Goal: Find specific page/section: Find specific page/section

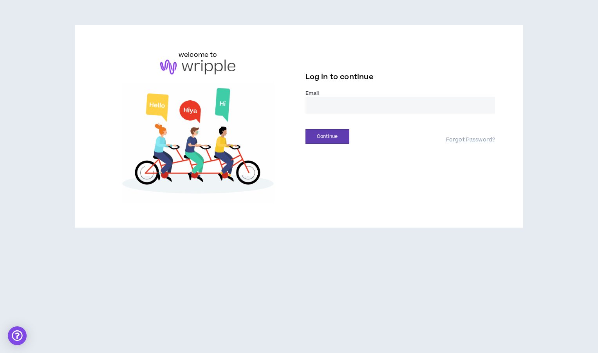
click at [336, 99] on input "email" at bounding box center [401, 105] width 190 height 17
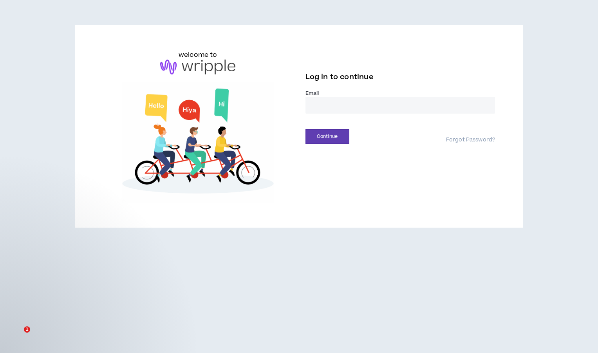
type input "**********"
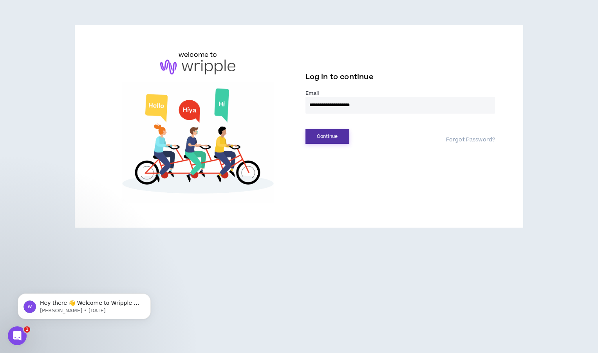
click at [326, 137] on button "Continue" at bounding box center [328, 136] width 44 height 14
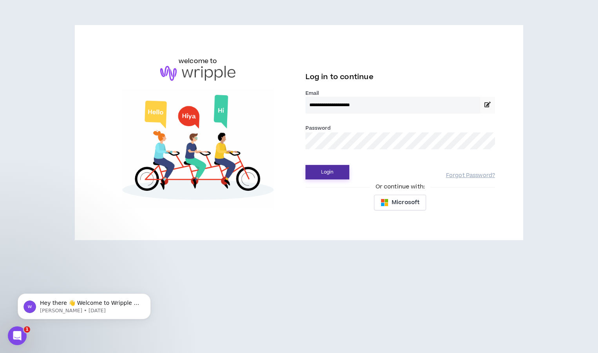
click at [335, 172] on button "Login" at bounding box center [328, 172] width 44 height 14
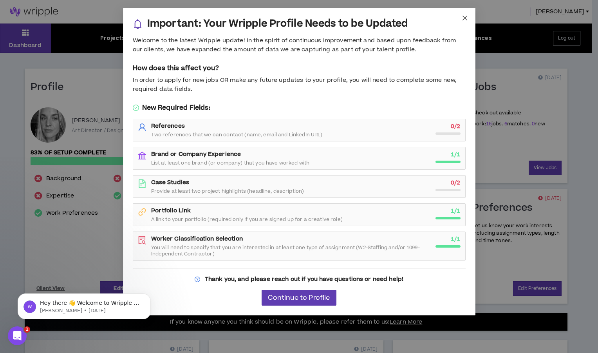
click at [461, 16] on span "Close" at bounding box center [464, 18] width 21 height 21
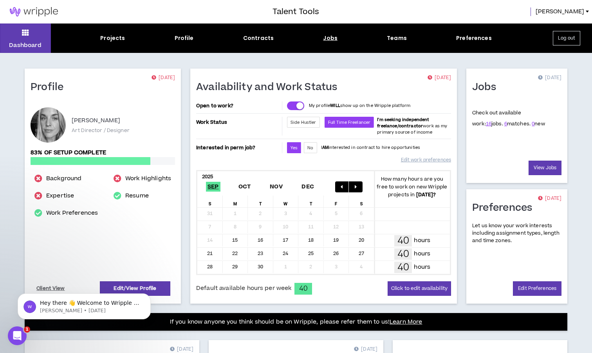
click at [331, 38] on div "Jobs" at bounding box center [330, 38] width 14 height 8
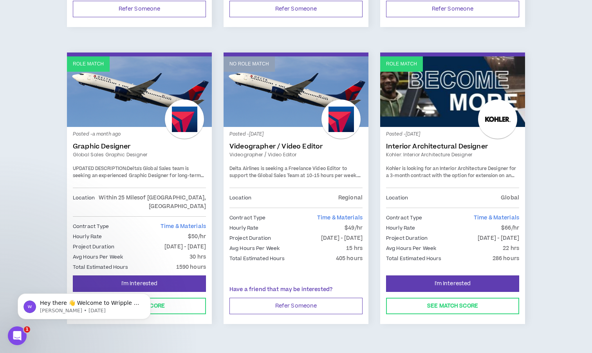
scroll to position [1286, 0]
